Goal: Use online tool/utility: Utilize a website feature to perform a specific function

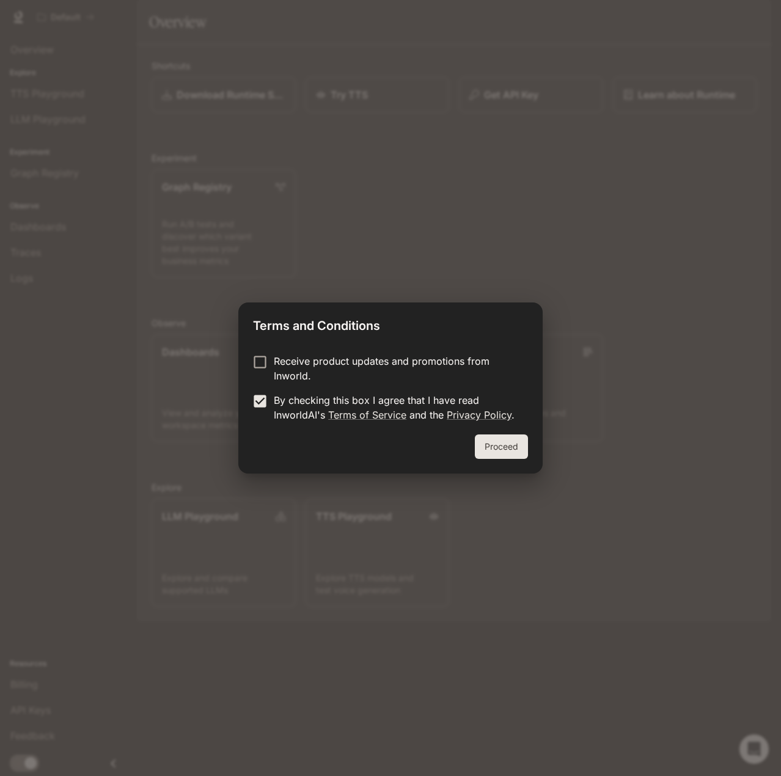
click at [501, 455] on button "Proceed" at bounding box center [501, 447] width 53 height 24
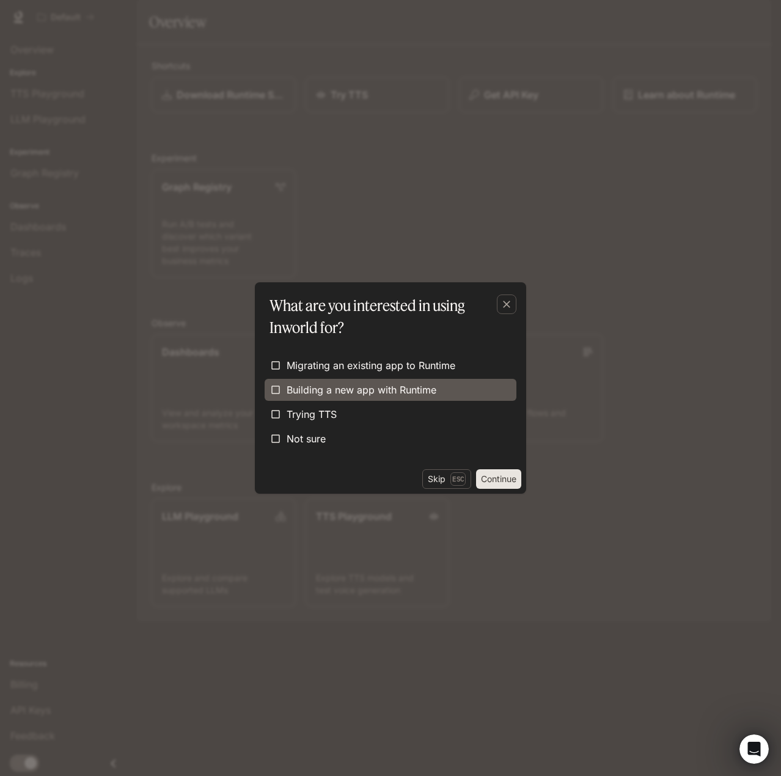
click at [322, 390] on span "Building a new app with Runtime" at bounding box center [362, 390] width 150 height 15
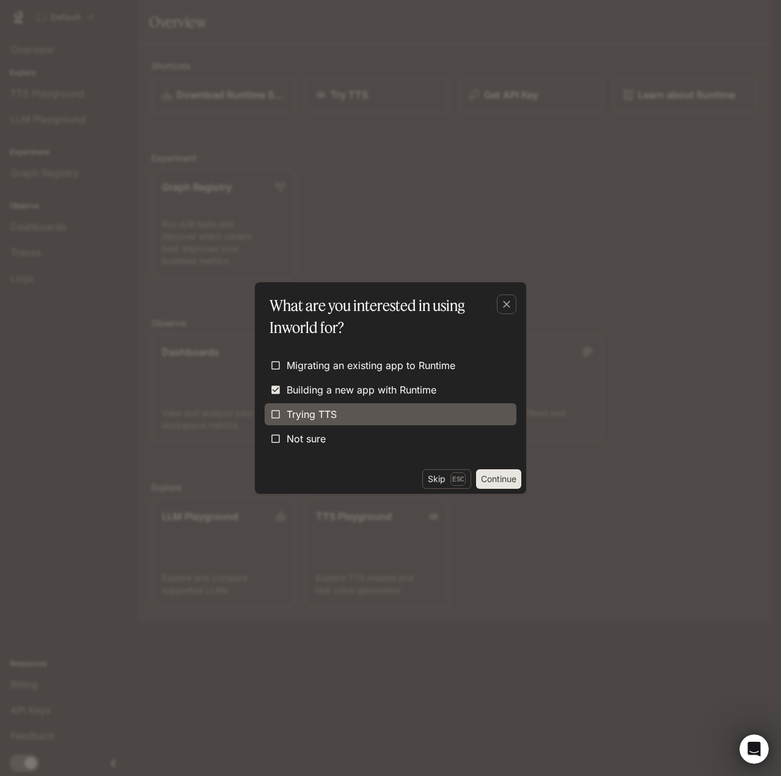
click at [320, 417] on span "Trying TTS" at bounding box center [312, 414] width 50 height 15
click at [505, 484] on button "Continue" at bounding box center [498, 480] width 45 height 20
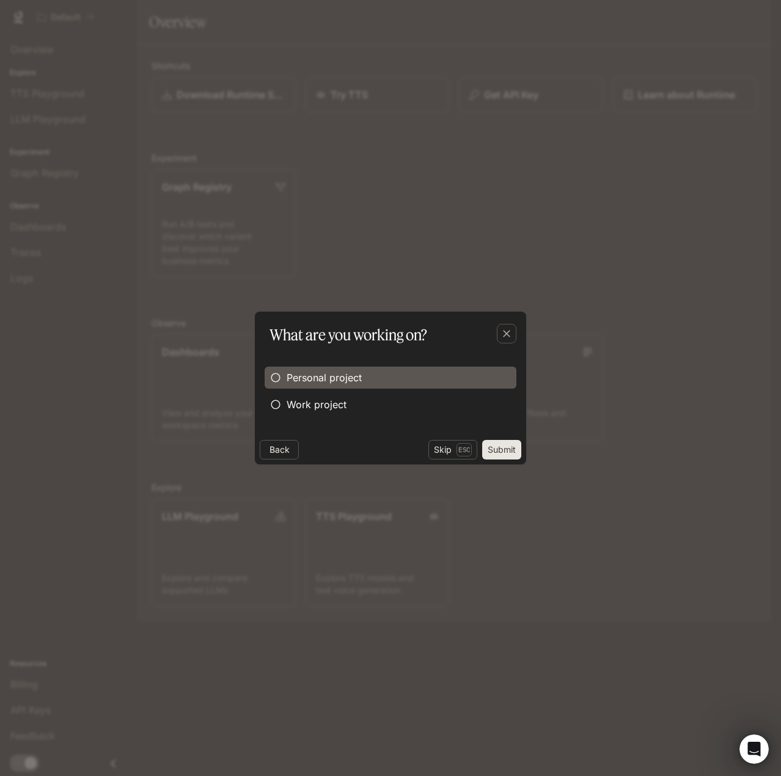
click at [309, 381] on span "Personal project" at bounding box center [324, 378] width 75 height 15
click at [504, 455] on button "Submit" at bounding box center [501, 450] width 39 height 20
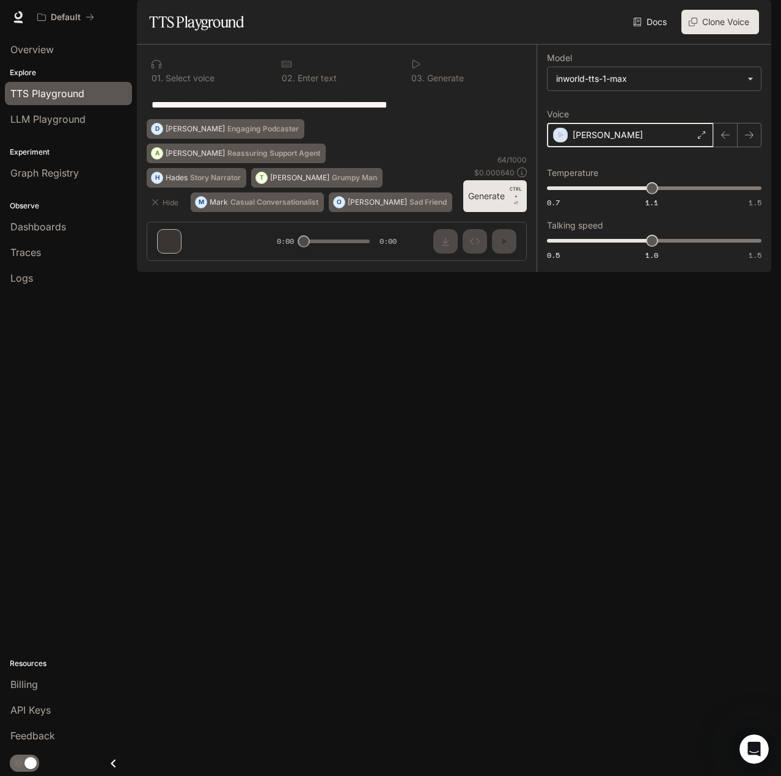
click at [562, 141] on icon "button" at bounding box center [561, 135] width 12 height 12
click at [750, 140] on icon "button" at bounding box center [750, 135] width 10 height 10
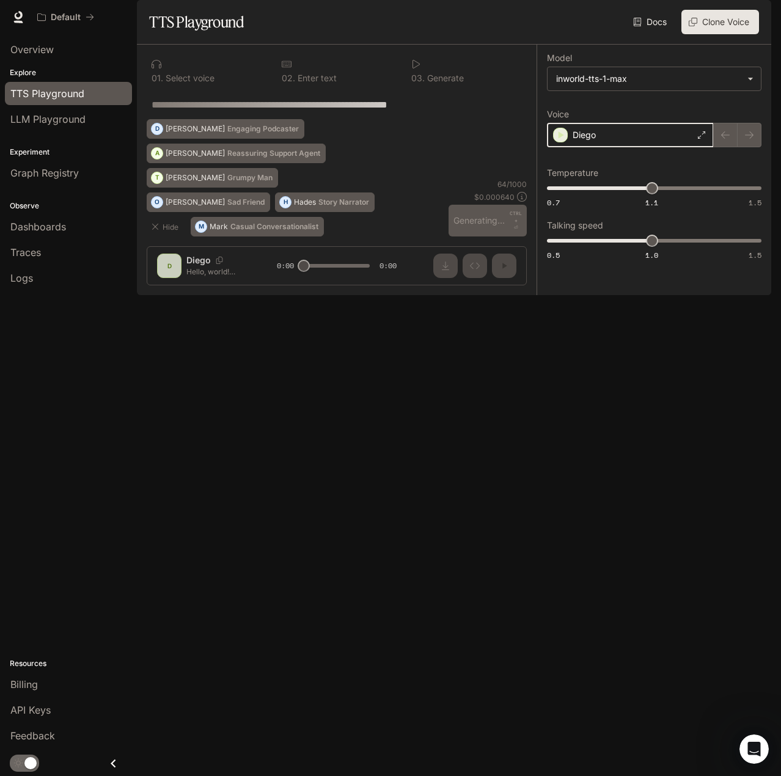
click at [564, 141] on icon "button" at bounding box center [561, 135] width 12 height 12
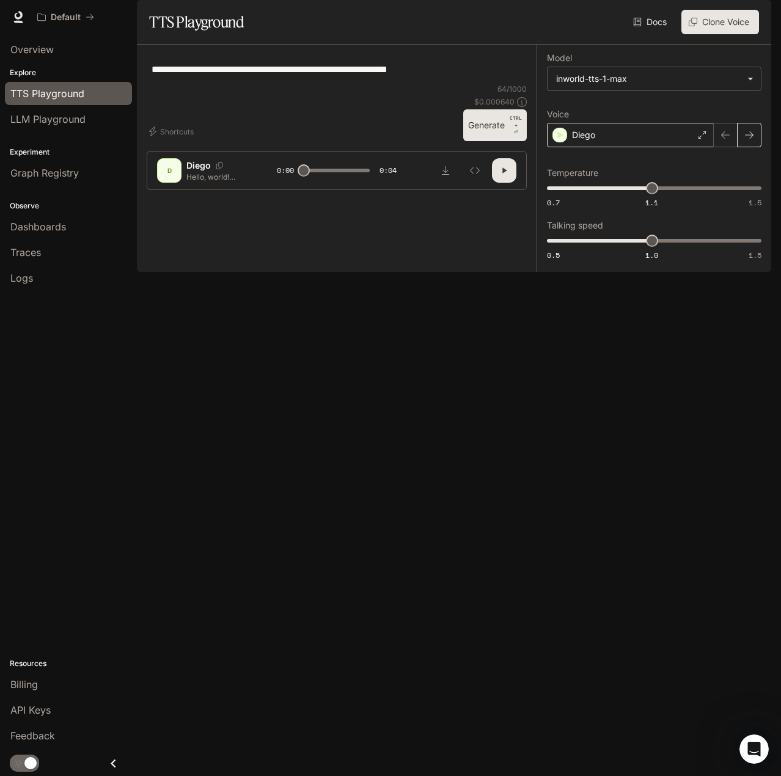
click at [753, 139] on icon "button" at bounding box center [749, 134] width 9 height 7
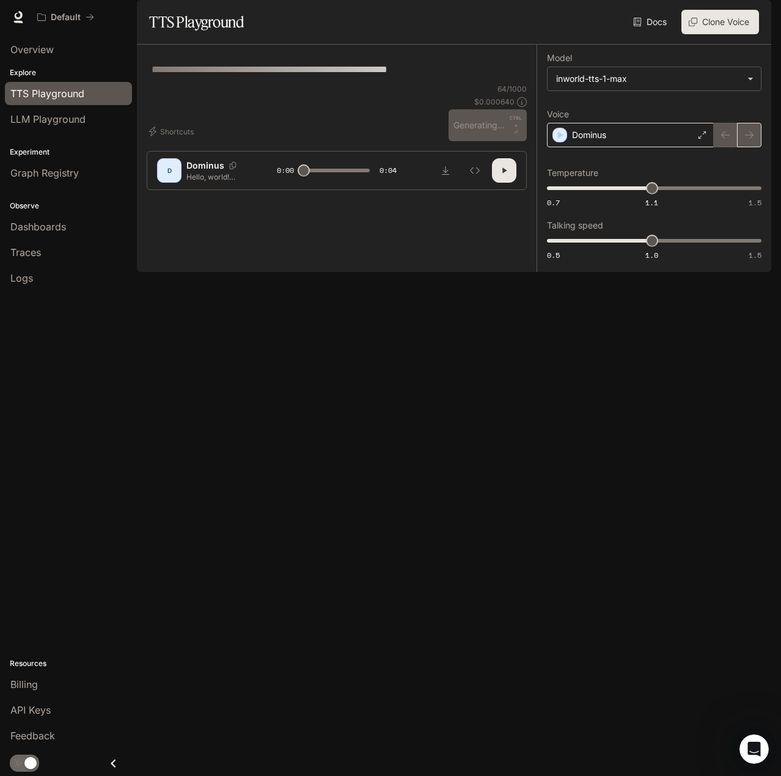
click at [753, 147] on div at bounding box center [738, 135] width 48 height 24
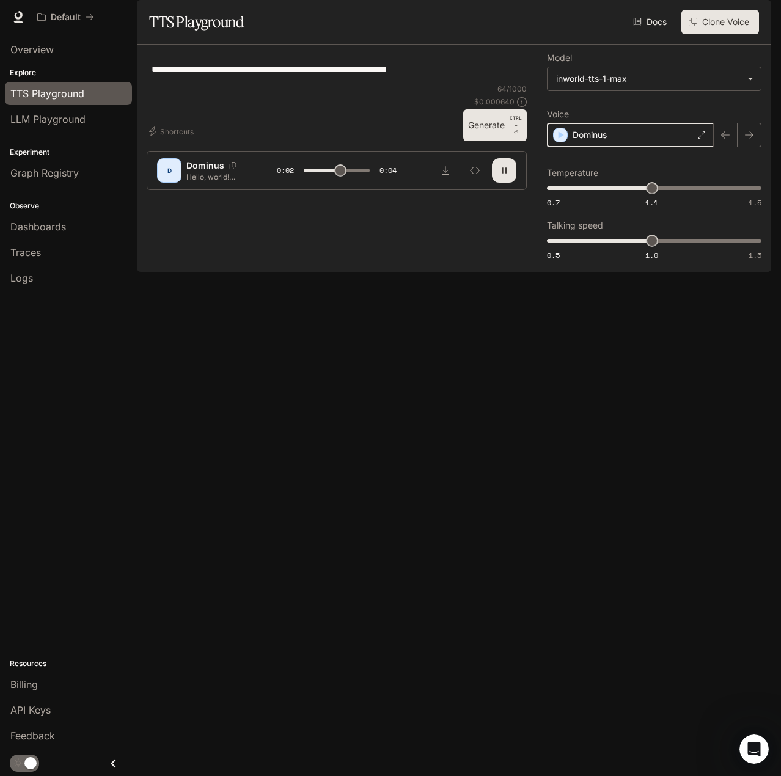
click at [560, 139] on icon "button" at bounding box center [562, 134] width 6 height 7
click at [560, 147] on div "Dominus" at bounding box center [630, 135] width 167 height 24
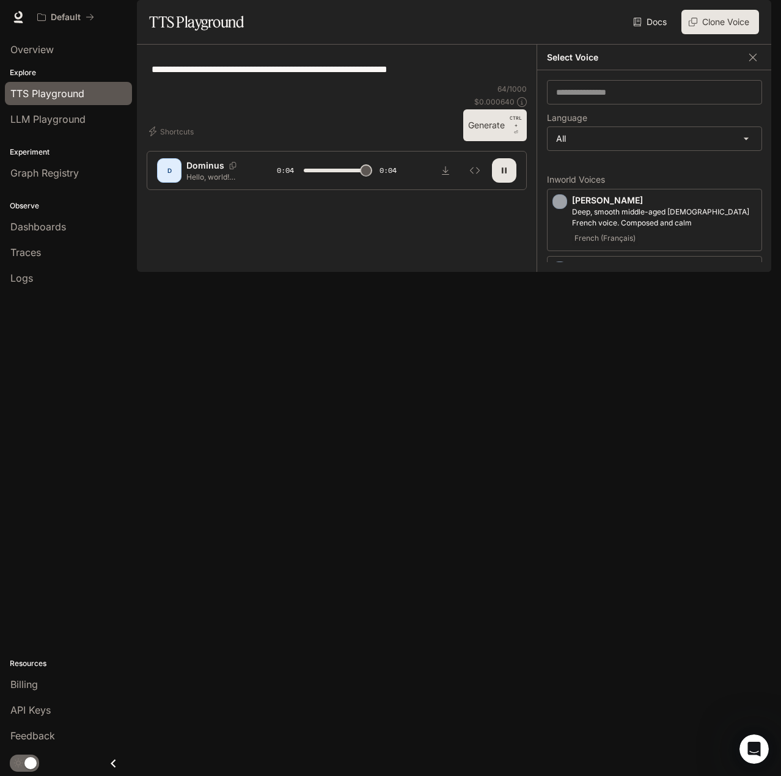
type input "*"
drag, startPoint x: 752, startPoint y: 90, endPoint x: 745, endPoint y: 105, distance: 16.4
click at [752, 64] on icon "button" at bounding box center [753, 57] width 12 height 12
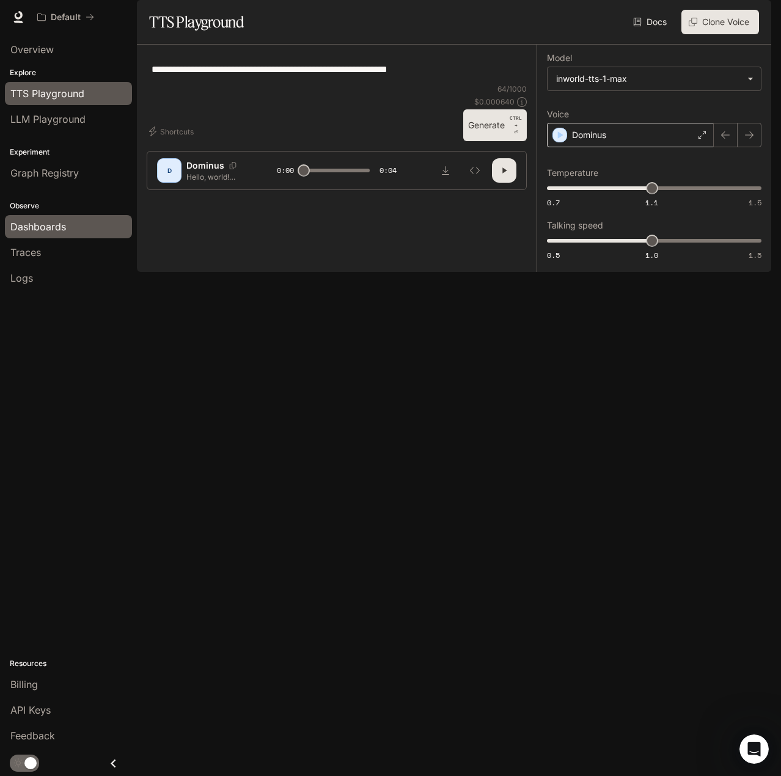
click at [54, 230] on span "Dashboards" at bounding box center [38, 226] width 56 height 15
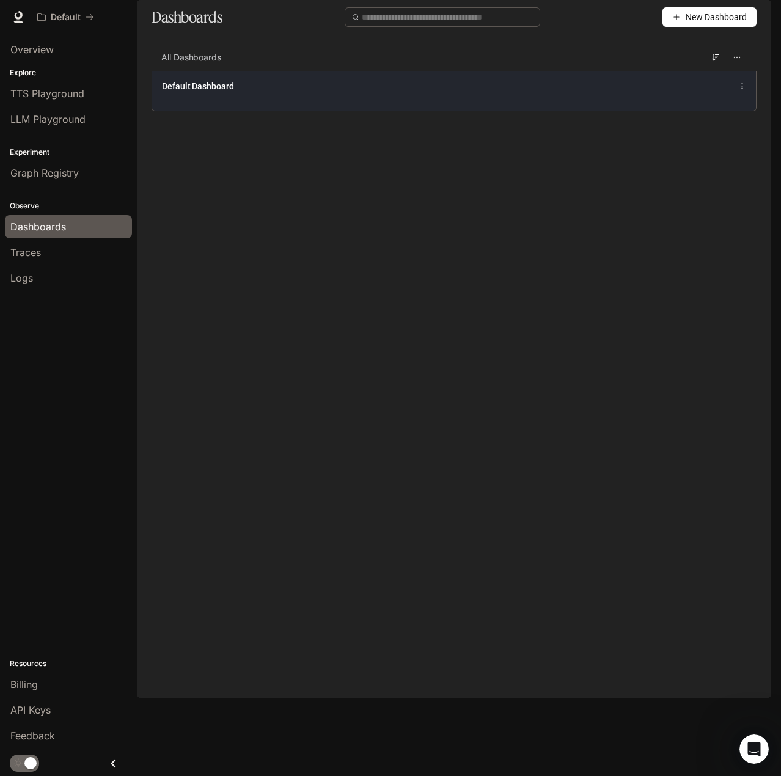
click at [728, 109] on div "Default Dashboard" at bounding box center [454, 91] width 604 height 40
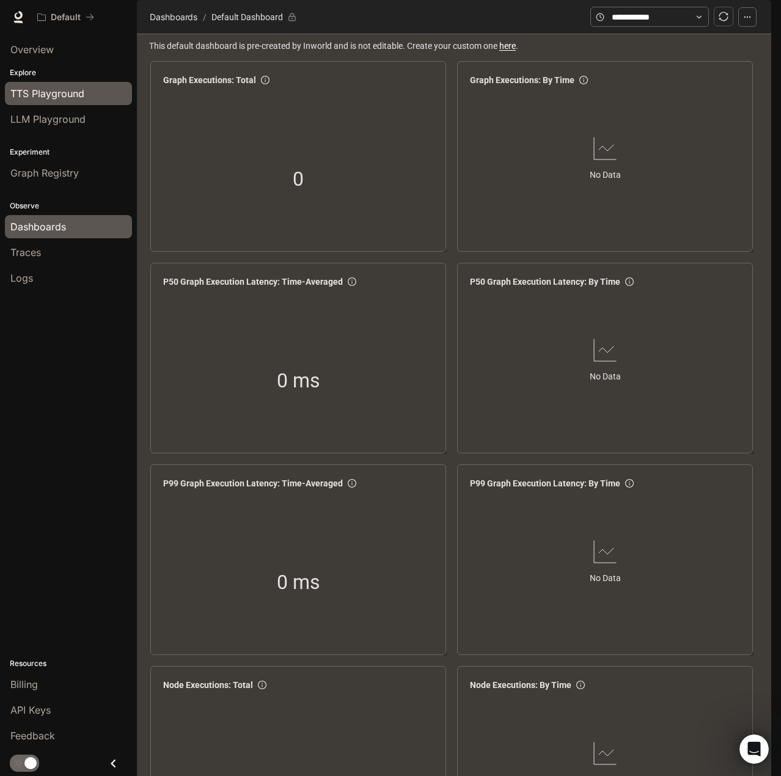
click at [45, 95] on span "TTS Playground" at bounding box center [47, 93] width 74 height 15
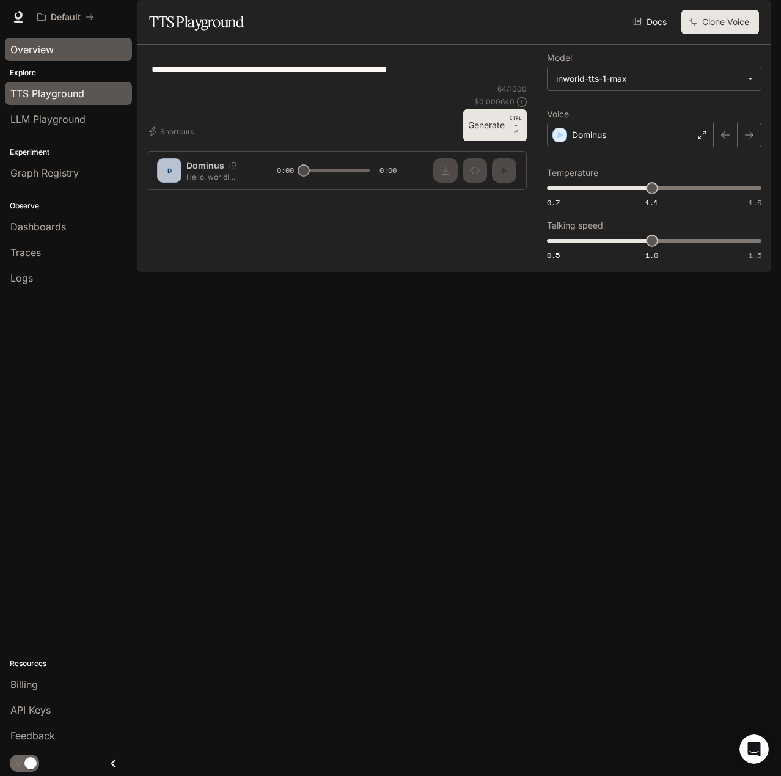
click at [55, 46] on div "Overview" at bounding box center [68, 49] width 116 height 15
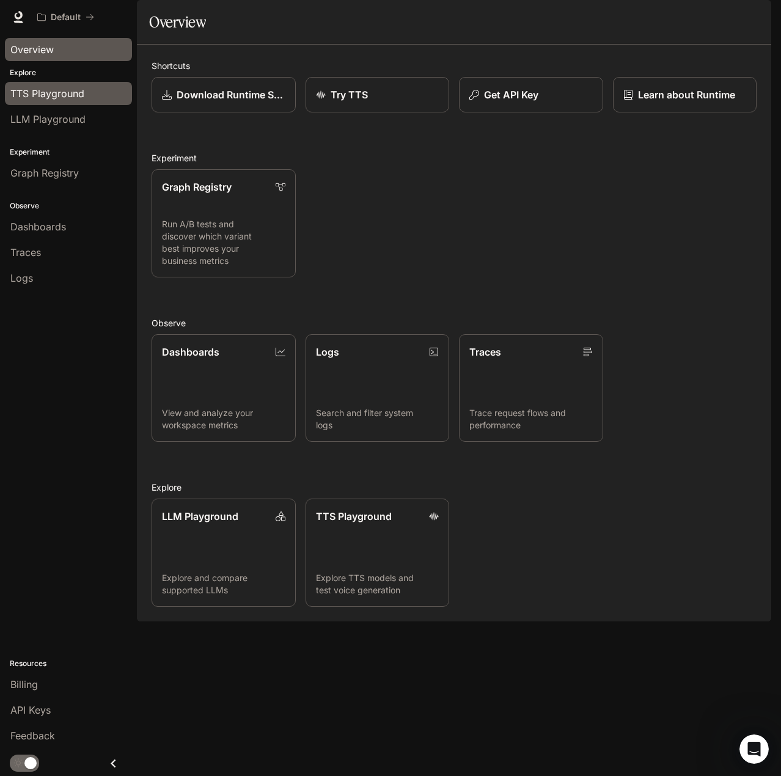
click at [43, 90] on span "TTS Playground" at bounding box center [47, 93] width 74 height 15
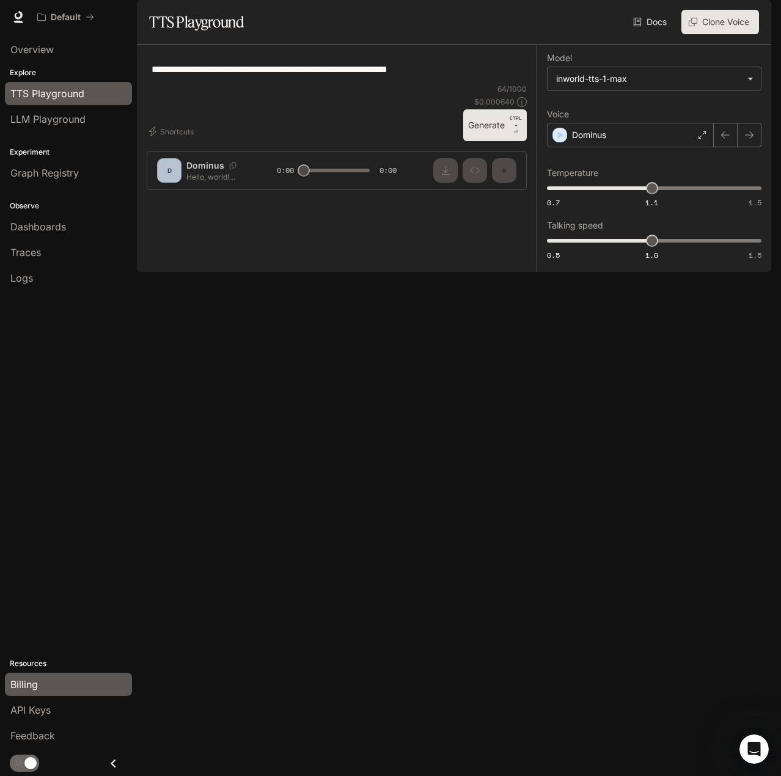
click at [38, 690] on span "Billing" at bounding box center [24, 684] width 28 height 15
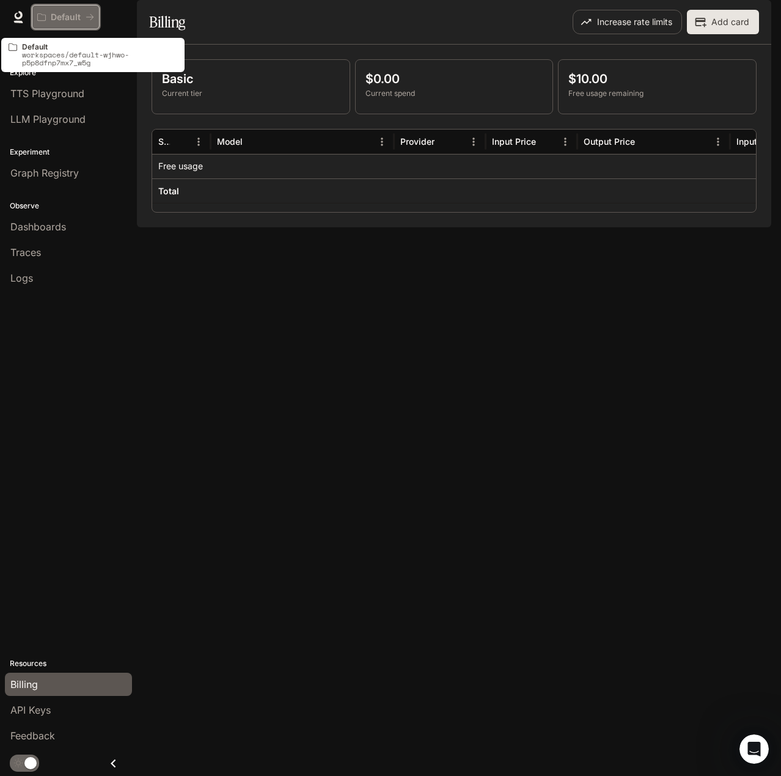
click at [64, 21] on p "Default" at bounding box center [66, 17] width 30 height 10
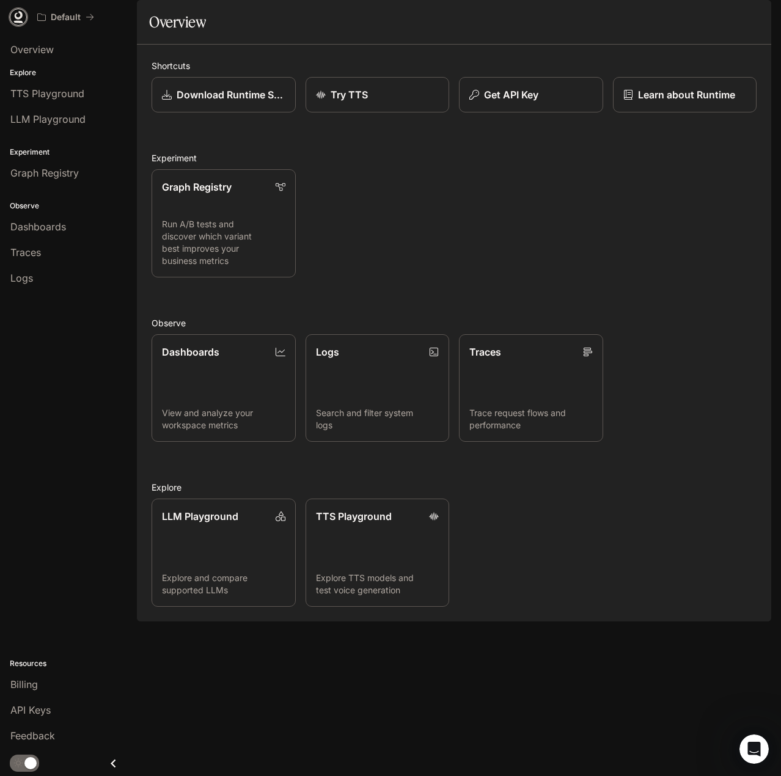
click at [15, 15] on icon at bounding box center [19, 15] width 8 height 9
click at [46, 95] on span "TTS Playground" at bounding box center [47, 93] width 74 height 15
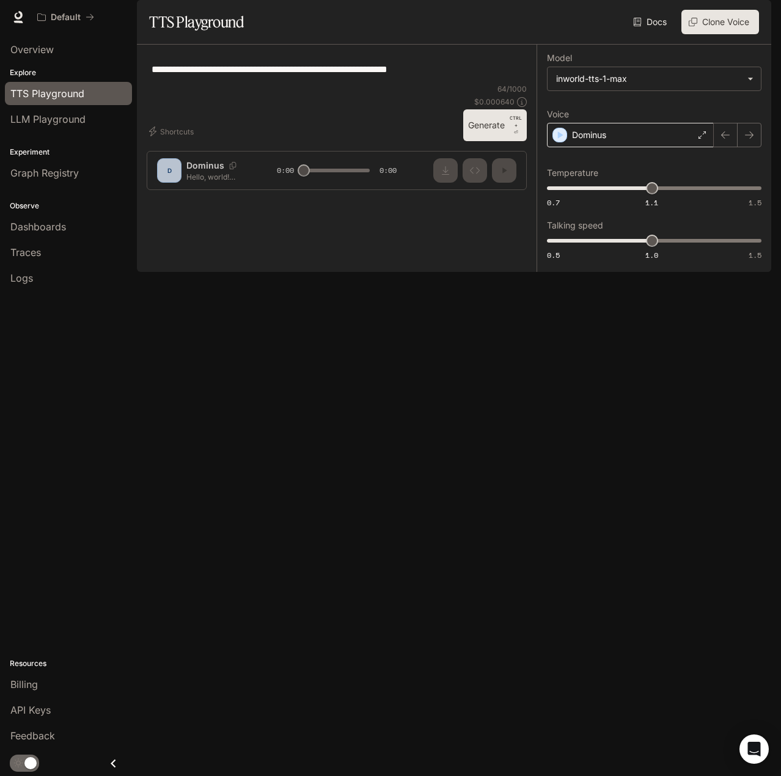
click at [703, 139] on icon at bounding box center [702, 134] width 7 height 7
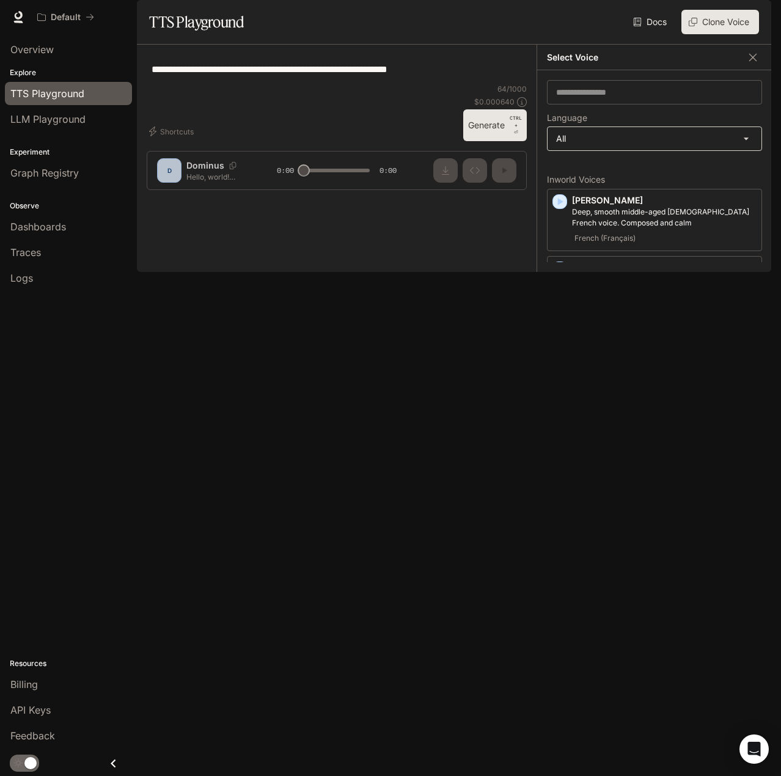
click at [714, 172] on body "**********" at bounding box center [390, 388] width 781 height 776
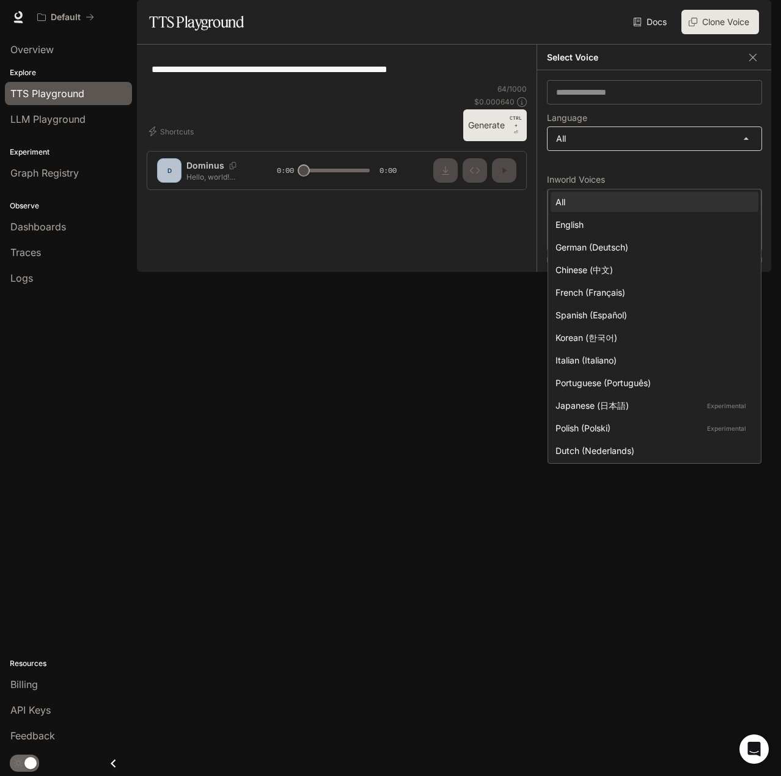
click at [714, 172] on div at bounding box center [390, 388] width 781 height 776
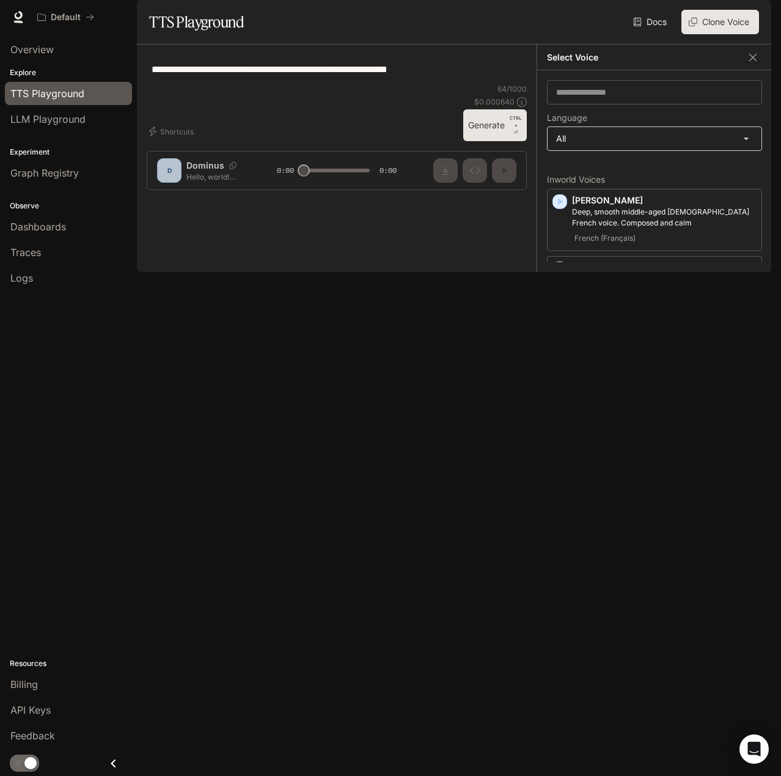
click at [728, 178] on body "**********" at bounding box center [390, 388] width 781 height 776
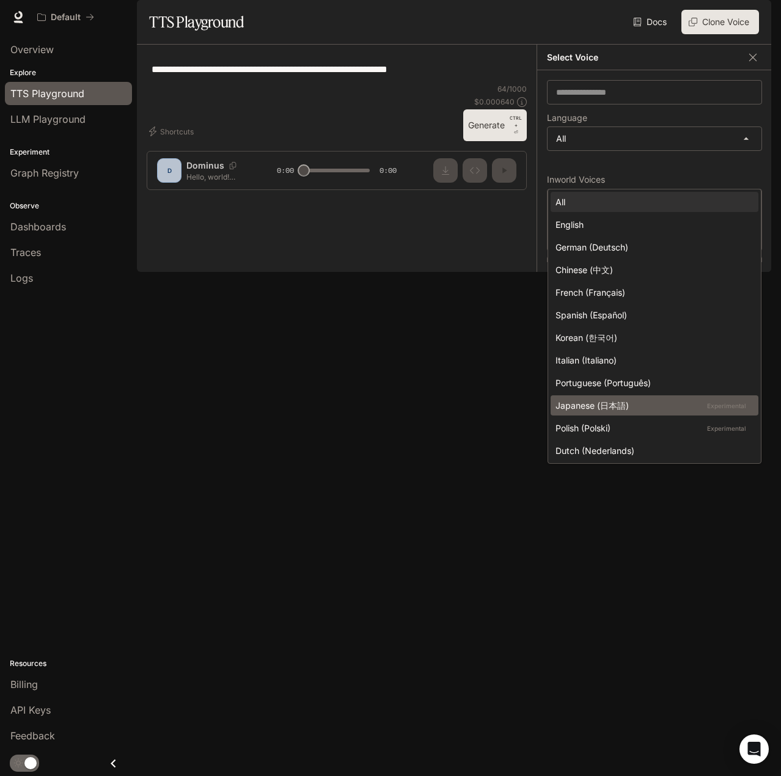
click at [606, 405] on div "Japanese (日本語) Experimental" at bounding box center [652, 405] width 193 height 13
type input "*****"
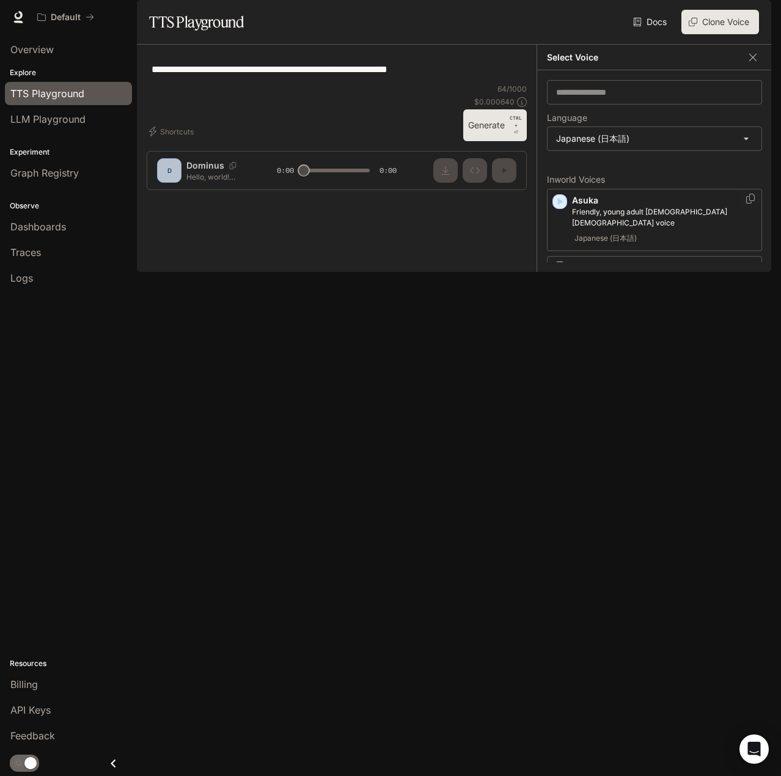
click at [691, 229] on p "Friendly, young adult Japanese female voice" at bounding box center [664, 218] width 185 height 22
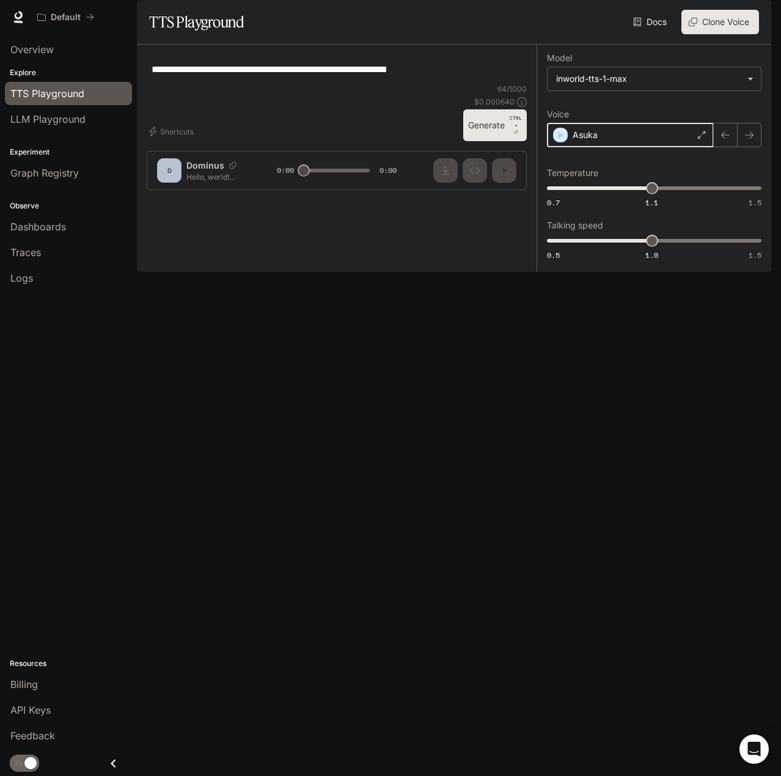
click at [560, 139] on icon "button" at bounding box center [562, 134] width 6 height 7
click at [696, 147] on div "Asuka" at bounding box center [630, 135] width 167 height 24
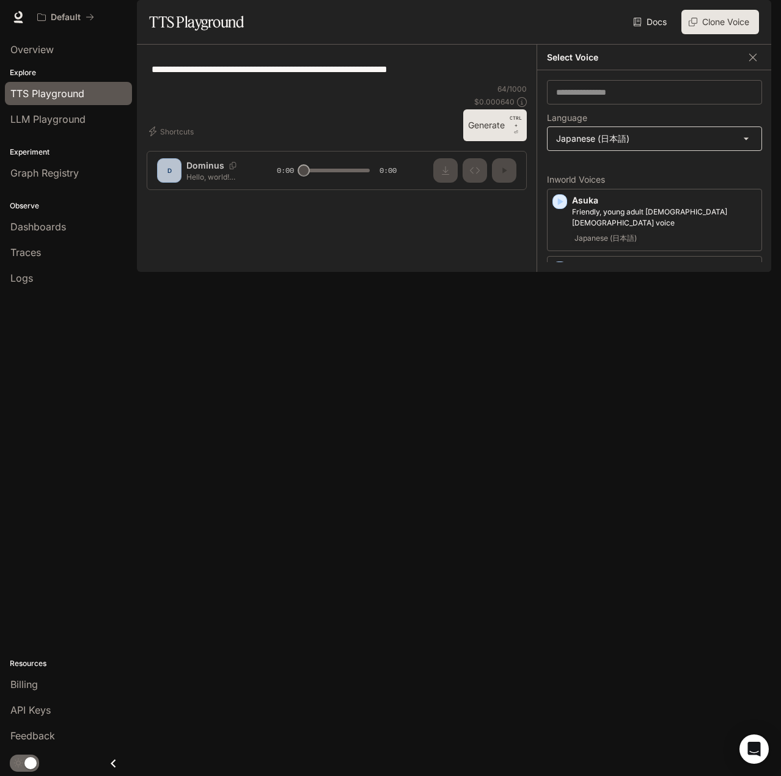
click at [685, 181] on body "**********" at bounding box center [390, 388] width 781 height 776
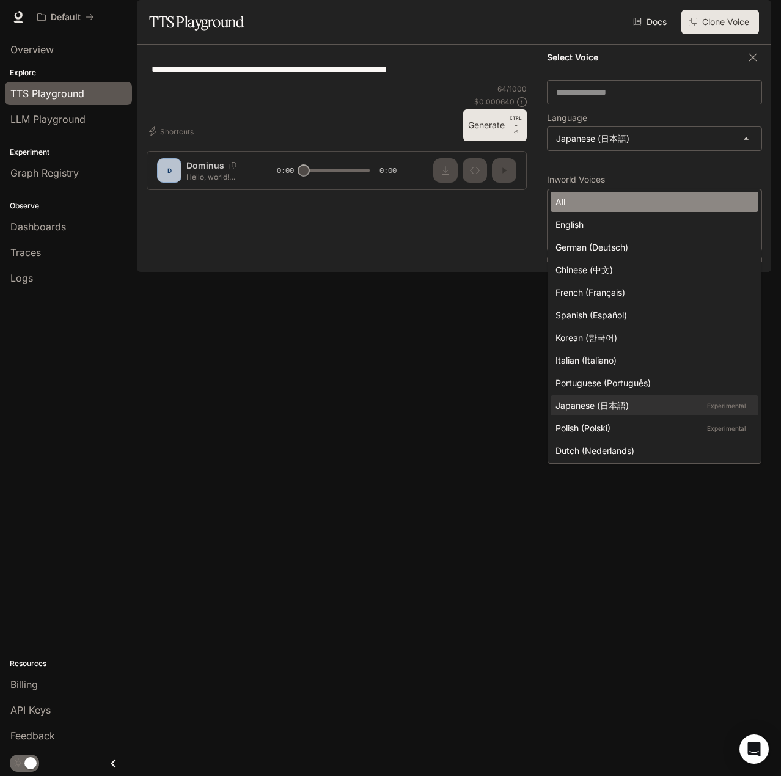
click at [607, 204] on div "All" at bounding box center [652, 202] width 193 height 13
type input "**********"
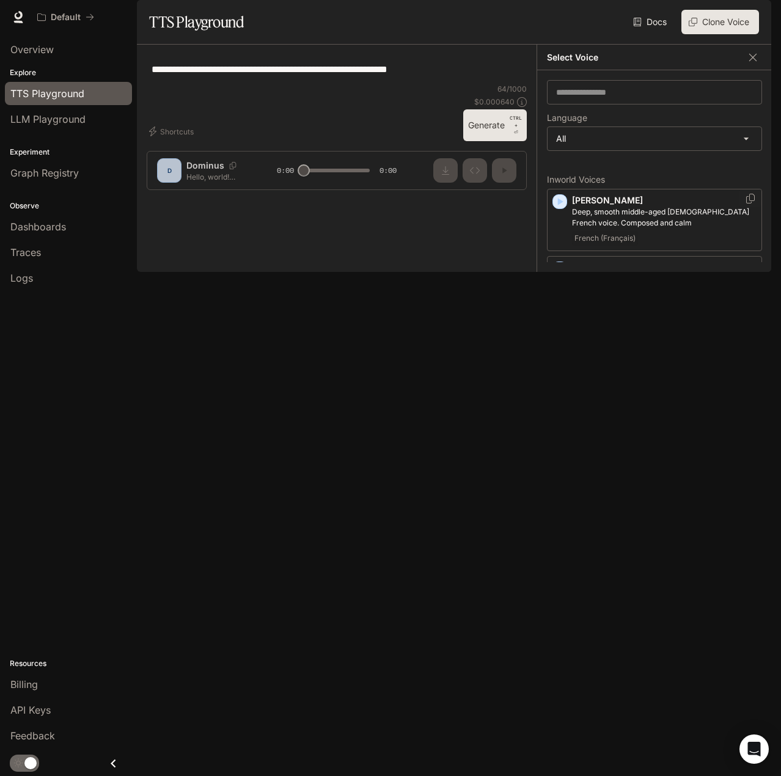
click at [561, 208] on icon "button" at bounding box center [560, 202] width 12 height 12
click at [558, 340] on icon "button" at bounding box center [561, 336] width 6 height 7
click at [562, 275] on icon "button" at bounding box center [560, 269] width 12 height 12
click at [558, 587] on icon "button" at bounding box center [561, 583] width 6 height 7
click at [561, 466] on icon "button" at bounding box center [560, 460] width 12 height 12
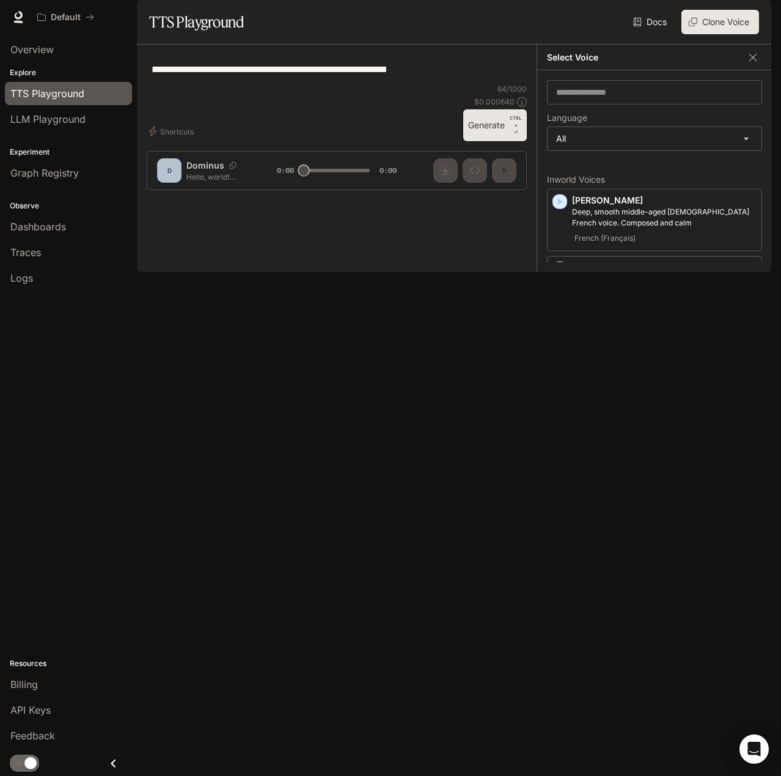
click at [600, 465] on p "Craig" at bounding box center [664, 458] width 185 height 12
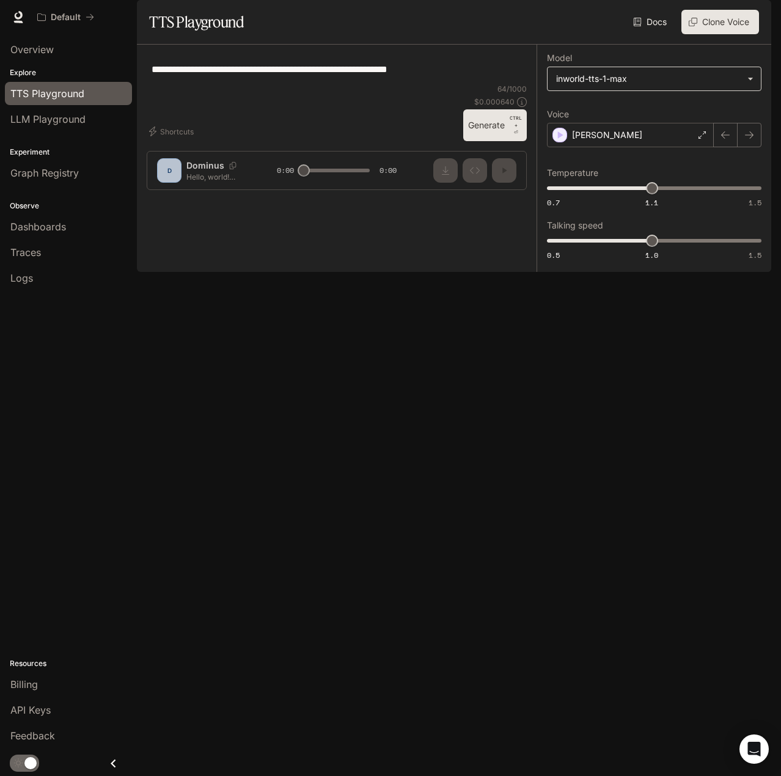
click at [748, 109] on body "**********" at bounding box center [390, 388] width 781 height 776
click at [748, 109] on div at bounding box center [390, 388] width 781 height 776
click at [710, 34] on button "Clone Voice" at bounding box center [721, 22] width 78 height 24
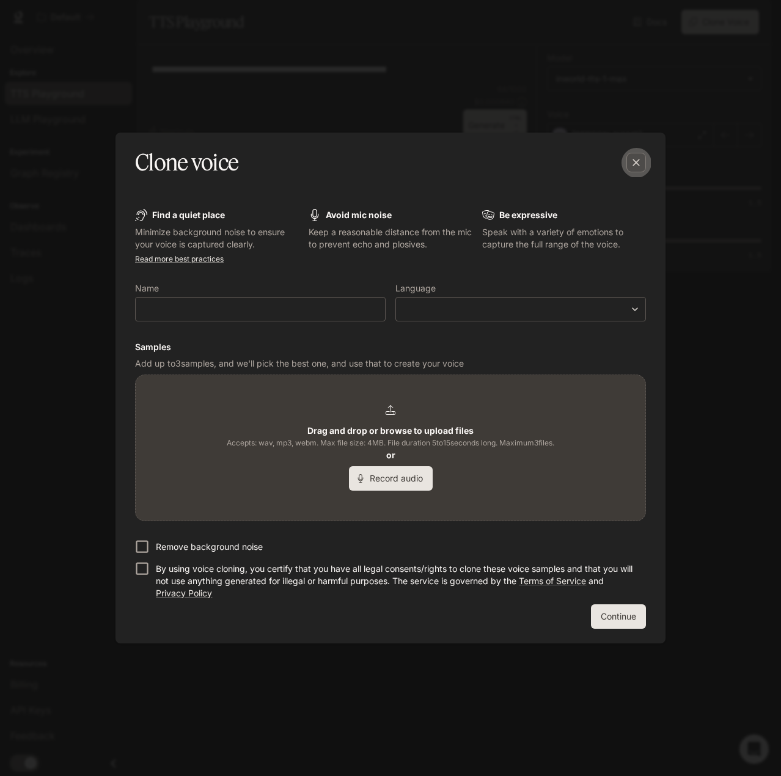
click at [635, 161] on icon "button" at bounding box center [636, 163] width 12 height 12
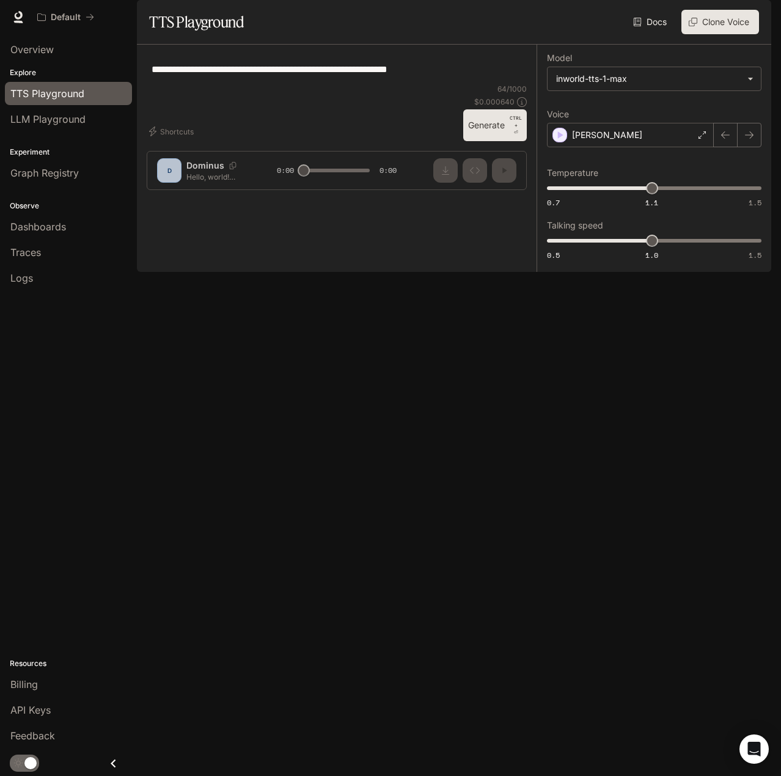
click at [642, 34] on link "Docs" at bounding box center [651, 22] width 41 height 24
click at [57, 122] on span "LLM Playground" at bounding box center [47, 119] width 75 height 15
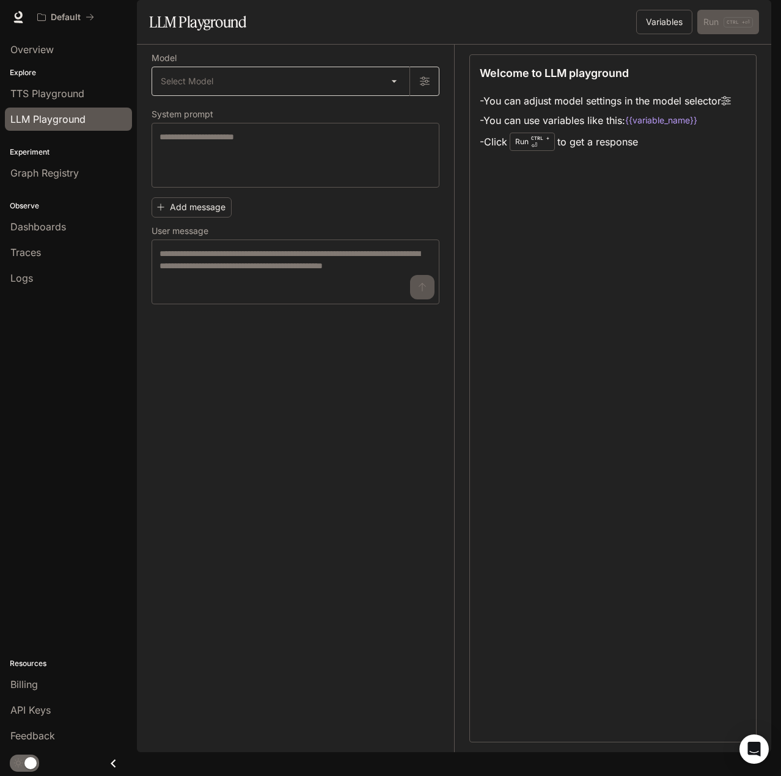
click at [402, 118] on body "Skip to main content Default Runtime Runtime Documentation Documentation Portal…" at bounding box center [390, 388] width 781 height 776
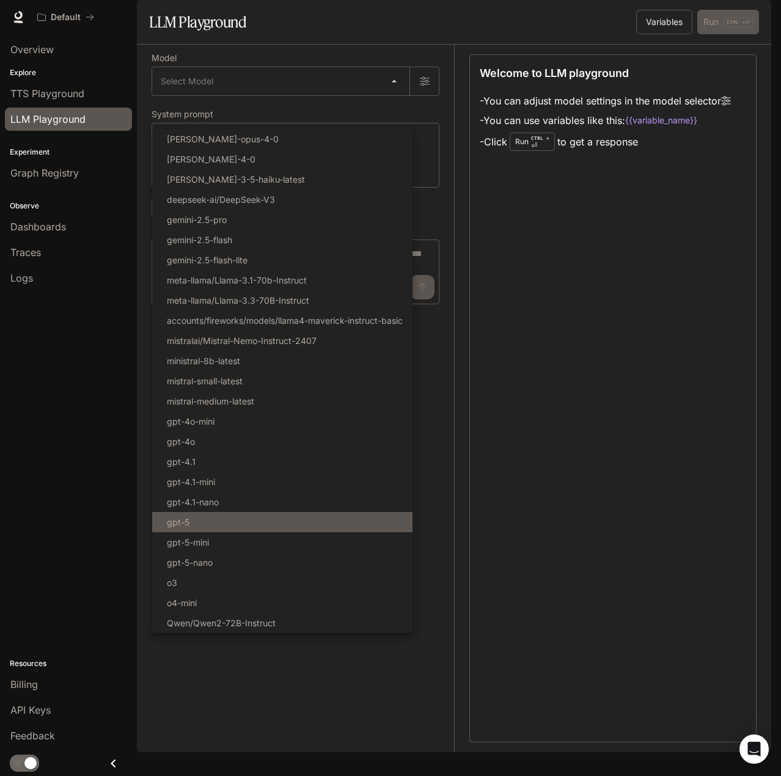
click at [193, 525] on li "gpt-5" at bounding box center [282, 522] width 260 height 20
type input "*****"
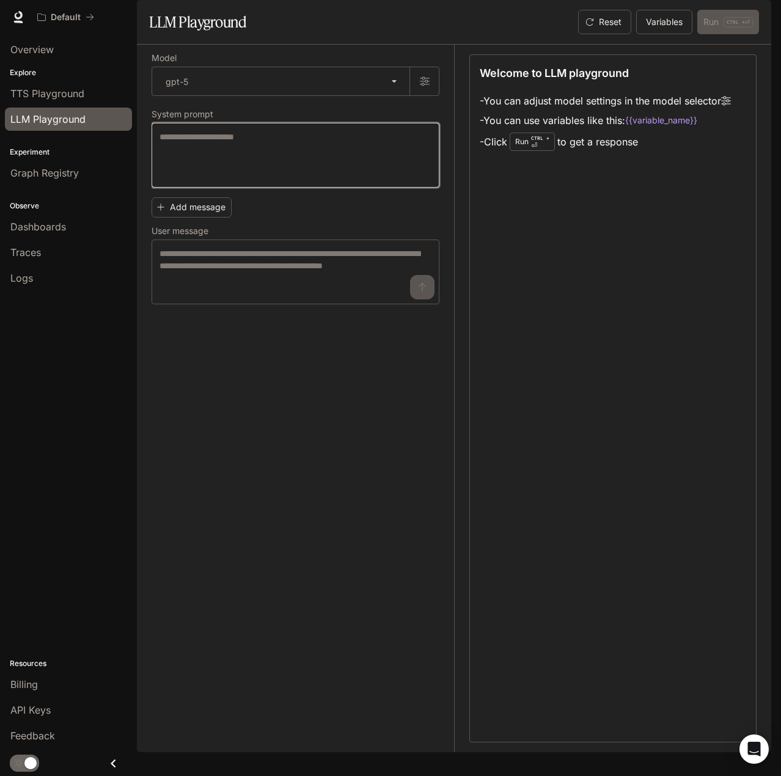
click at [345, 180] on textarea at bounding box center [296, 155] width 272 height 49
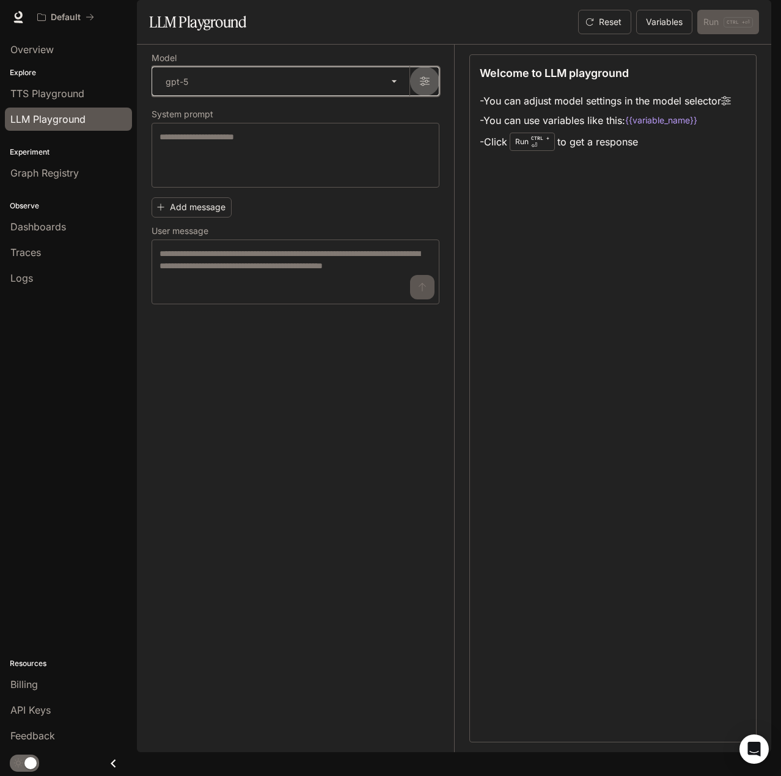
click at [421, 86] on icon "button" at bounding box center [425, 81] width 10 height 9
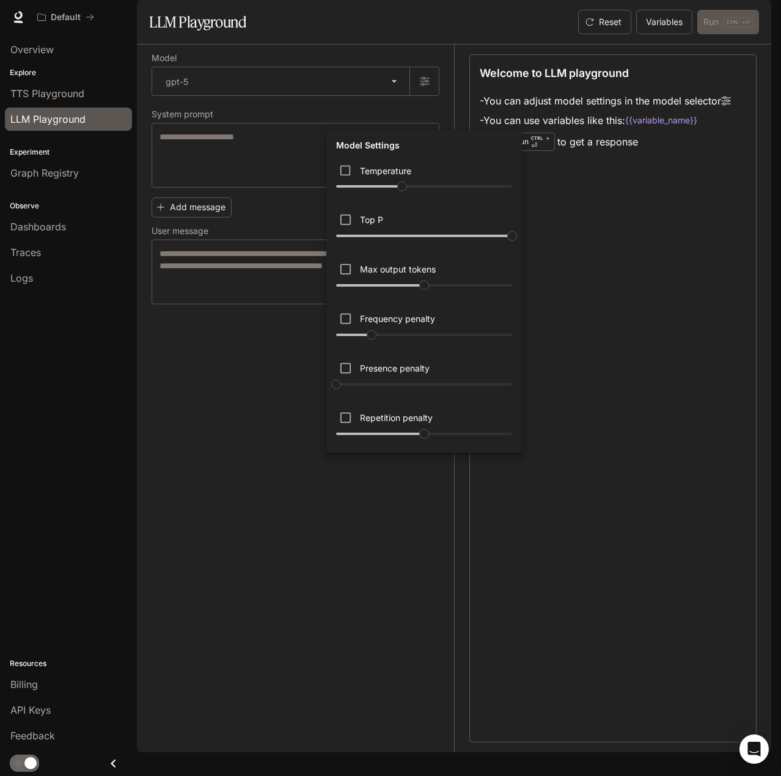
click at [154, 458] on div at bounding box center [390, 388] width 781 height 776
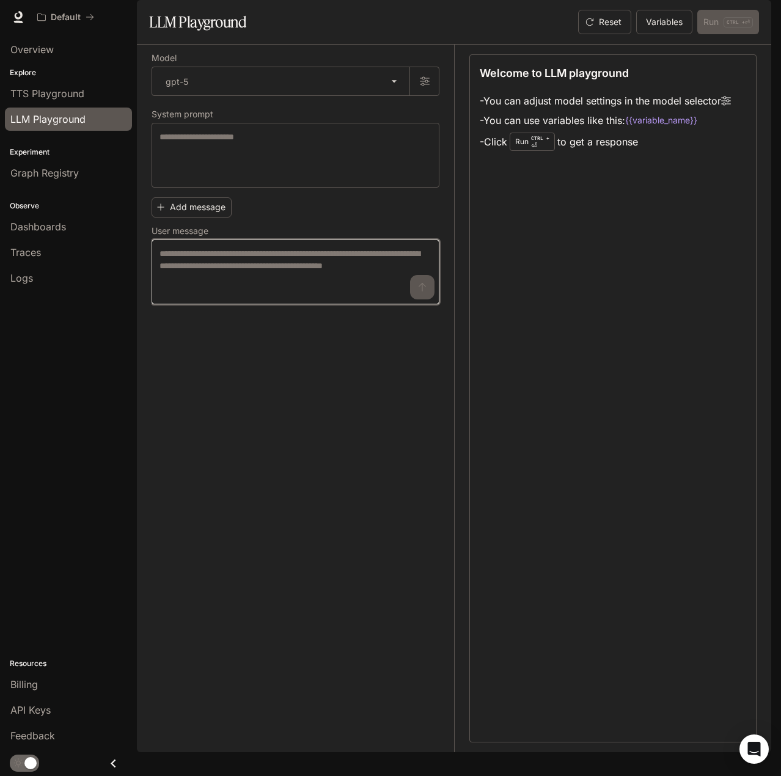
click at [251, 297] on textarea at bounding box center [296, 272] width 272 height 49
